Goal: Check status

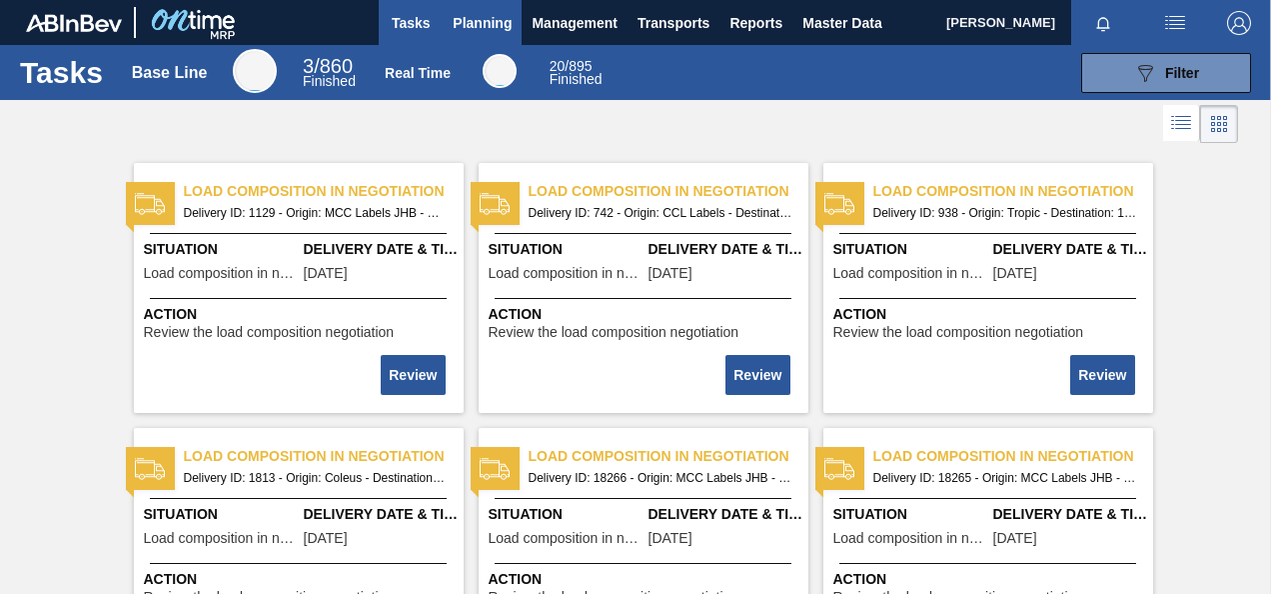
click at [472, 24] on span "Planning" at bounding box center [482, 23] width 59 height 24
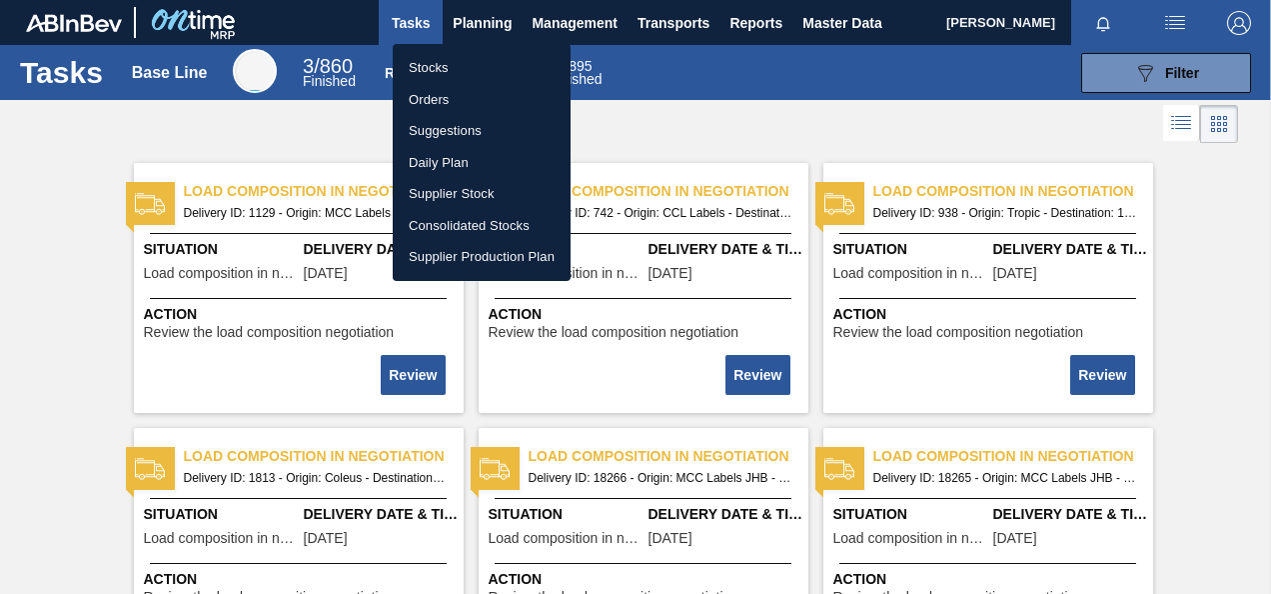
click at [429, 100] on li "Orders" at bounding box center [482, 100] width 178 height 32
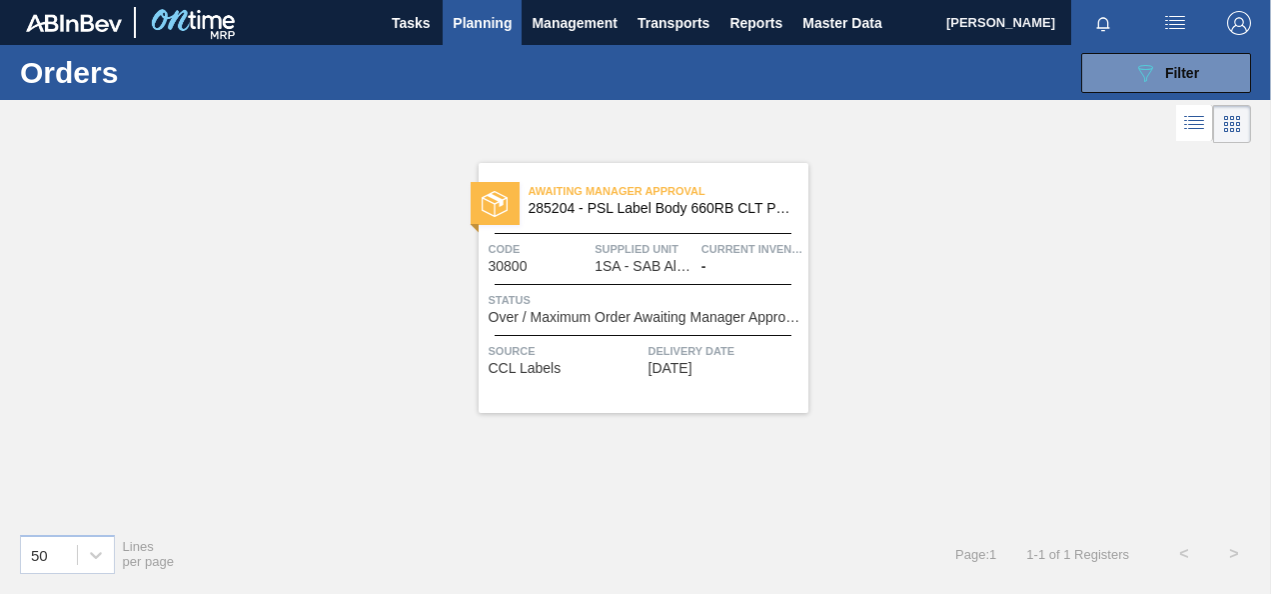
click at [635, 330] on div "Awaiting Manager Approval 285204 - PSL Label Body 660RB CLT PU 25 Code 30800 Su…" at bounding box center [644, 288] width 330 height 250
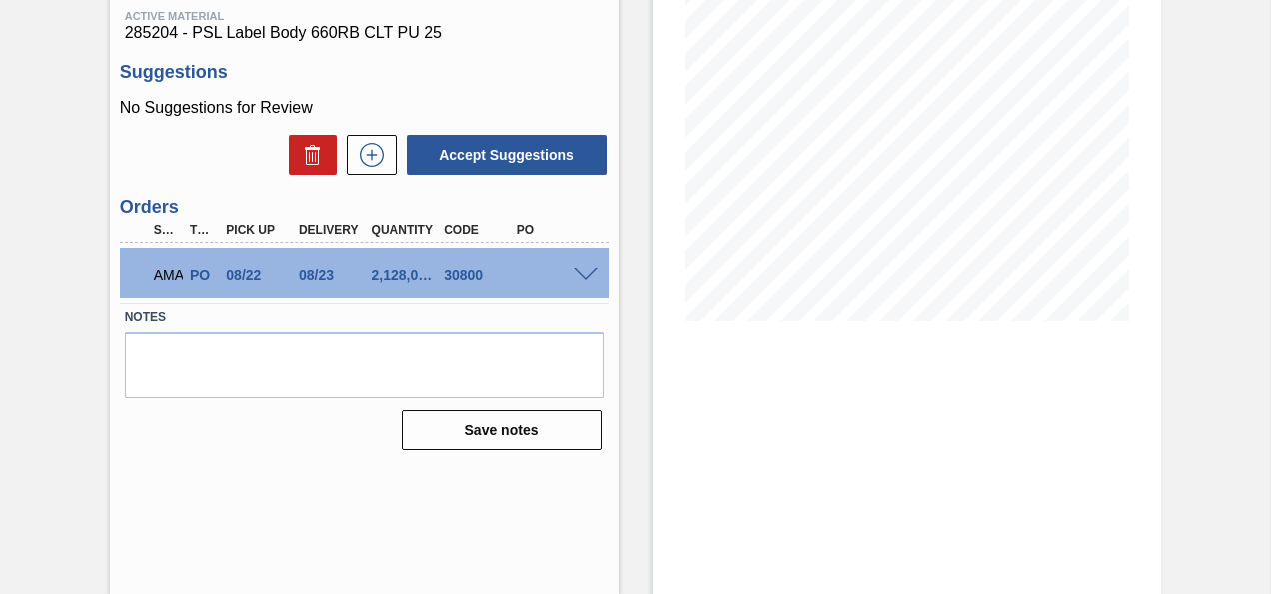
scroll to position [266, 0]
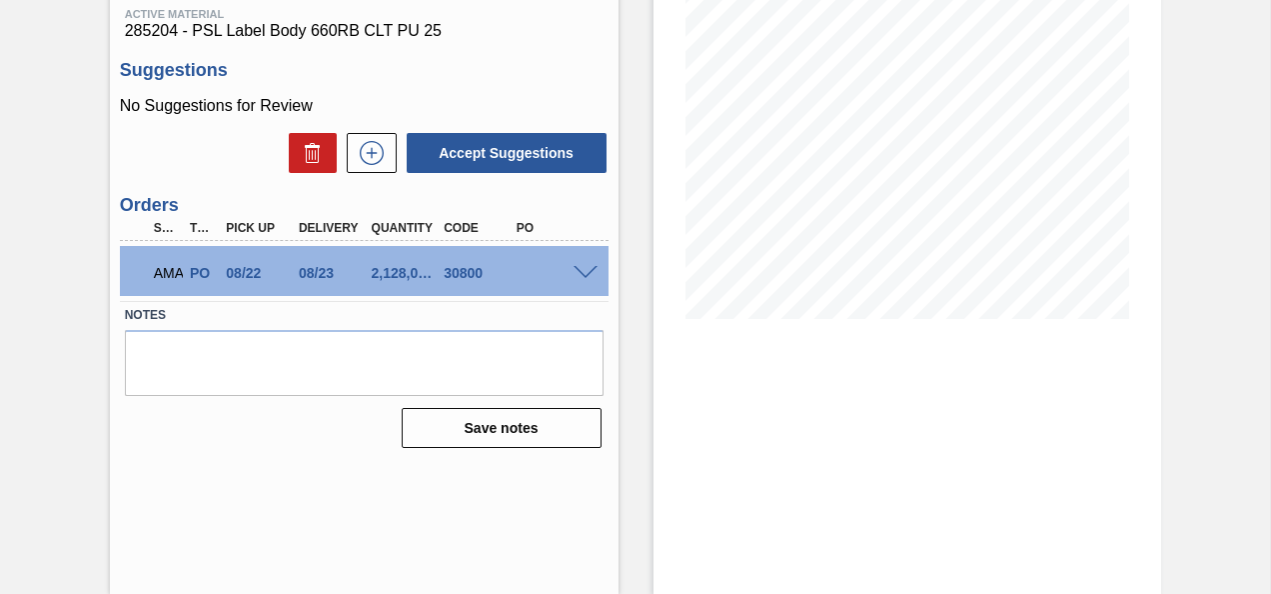
click at [583, 273] on span at bounding box center [586, 273] width 24 height 15
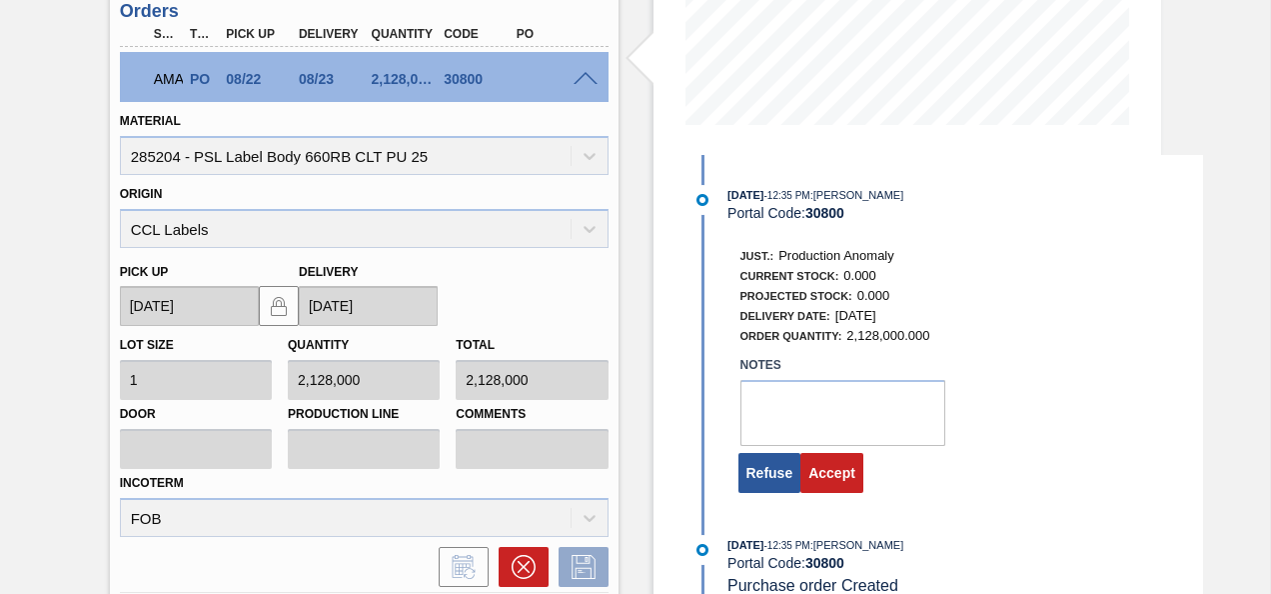
scroll to position [466, 0]
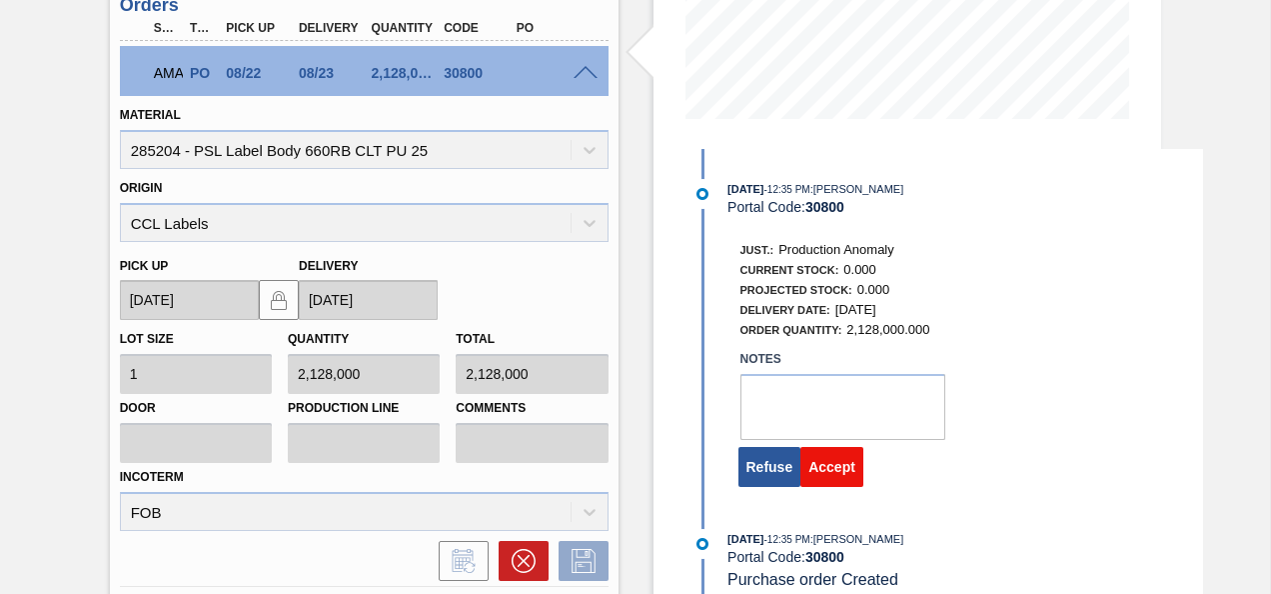
click at [835, 469] on button "Accept" at bounding box center [832, 467] width 63 height 40
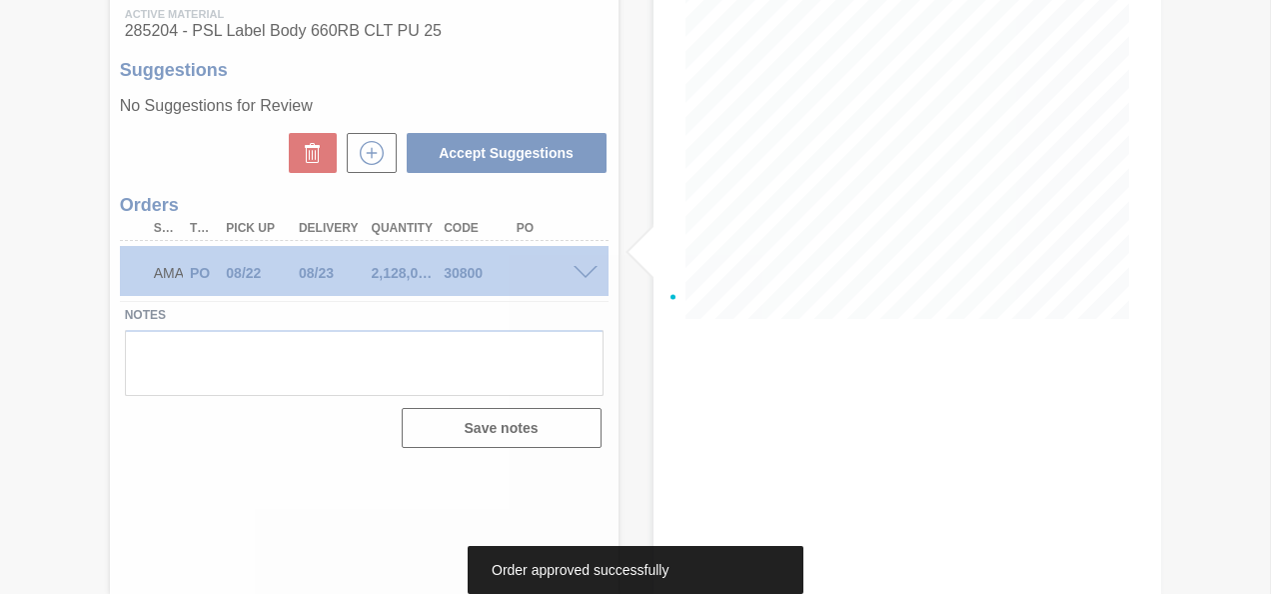
scroll to position [266, 0]
